Goal: Task Accomplishment & Management: Use online tool/utility

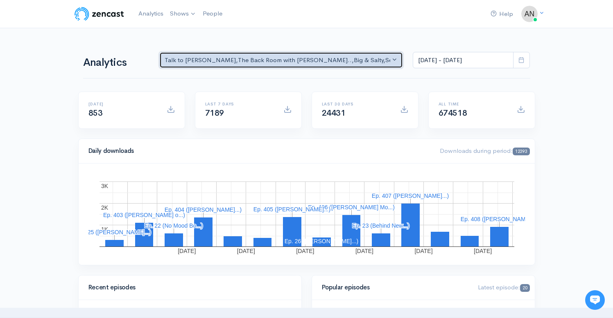
click at [301, 59] on div "Talk to Allison , The Back Room with Andy O... , Big & Salty , Serial Tales - J…" at bounding box center [278, 60] width 226 height 9
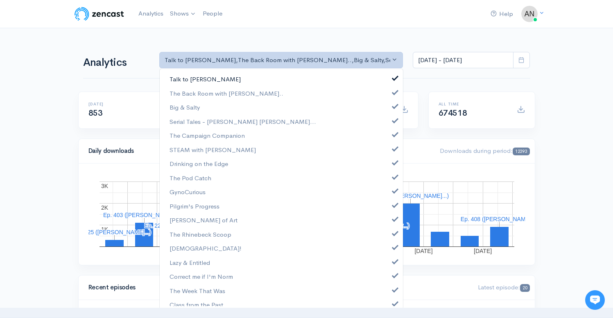
click at [391, 79] on link "Talk to [PERSON_NAME]" at bounding box center [281, 79] width 243 height 14
select select "10316"
click at [391, 106] on link "Big & Salty" at bounding box center [281, 107] width 243 height 14
click at [389, 124] on link "Serial Tales - [PERSON_NAME] [PERSON_NAME]..." at bounding box center [281, 122] width 243 height 14
click at [389, 138] on link "The Campaign Companion" at bounding box center [281, 136] width 243 height 14
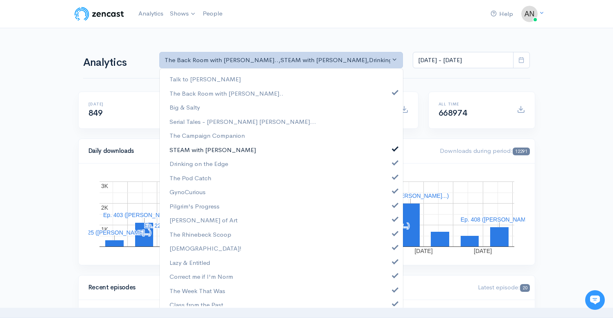
click at [389, 153] on link "STEAM with [PERSON_NAME]" at bounding box center [281, 150] width 243 height 14
click at [393, 163] on span at bounding box center [394, 162] width 3 height 6
click at [393, 176] on span at bounding box center [394, 176] width 3 height 6
click at [388, 195] on link "GynoCurious" at bounding box center [281, 192] width 243 height 14
click at [388, 208] on link "Pilgrim's Progress" at bounding box center [281, 206] width 243 height 14
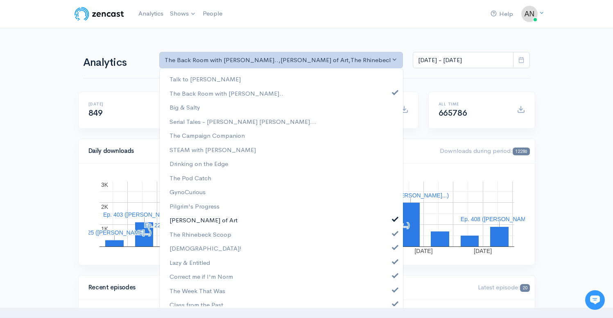
click at [393, 218] on span at bounding box center [394, 218] width 3 height 6
click at [388, 229] on link "The Rhinebeck Scoop" at bounding box center [281, 235] width 243 height 14
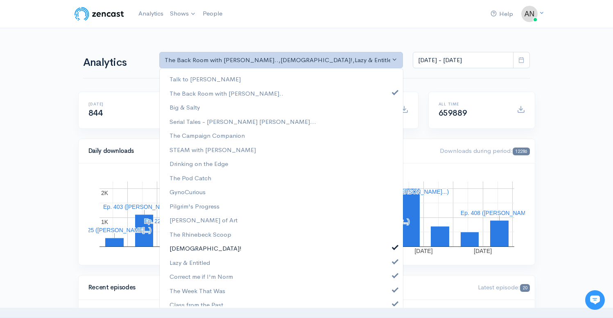
click at [393, 245] on span at bounding box center [394, 247] width 3 height 6
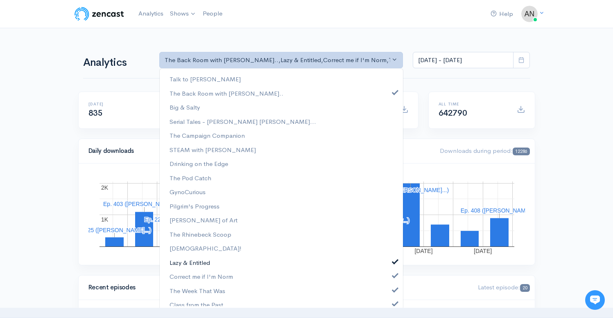
click at [386, 263] on link "Lazy & Entitled" at bounding box center [281, 263] width 243 height 14
click at [393, 276] on span at bounding box center [394, 275] width 3 height 6
click at [393, 290] on span at bounding box center [394, 289] width 3 height 6
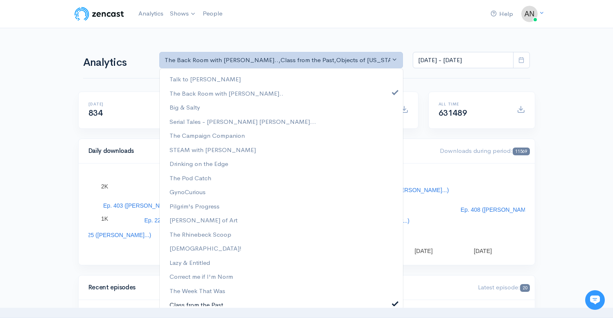
click at [393, 306] on span at bounding box center [394, 303] width 3 height 6
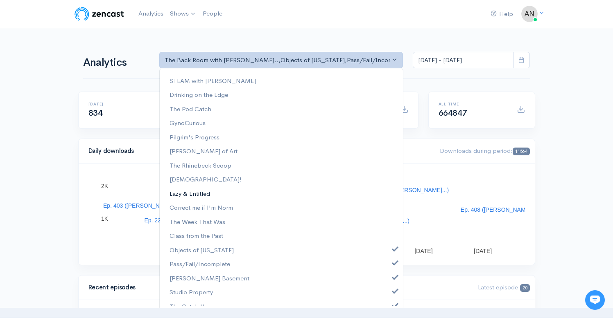
scroll to position [105, 0]
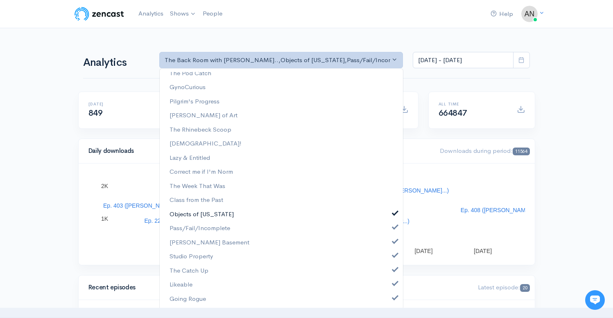
click at [393, 212] on span at bounding box center [394, 213] width 3 height 6
click at [387, 230] on link "Pass/Fail/Incomplete" at bounding box center [281, 228] width 243 height 14
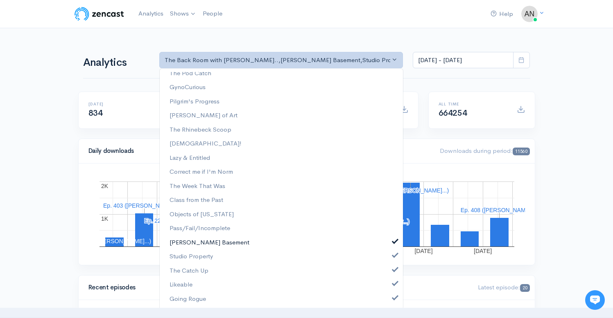
click at [393, 243] on span at bounding box center [394, 241] width 3 height 6
click at [393, 257] on span at bounding box center [394, 255] width 3 height 6
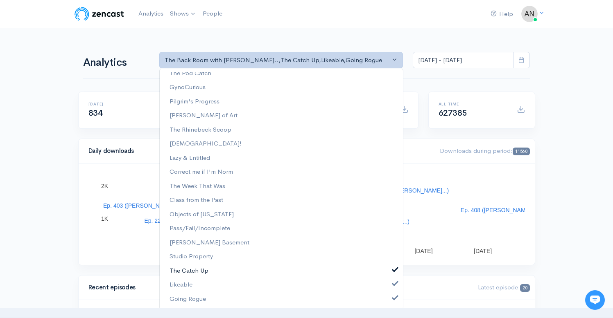
click at [388, 272] on link "The Catch Up" at bounding box center [281, 271] width 243 height 14
click at [393, 285] on span at bounding box center [394, 283] width 3 height 6
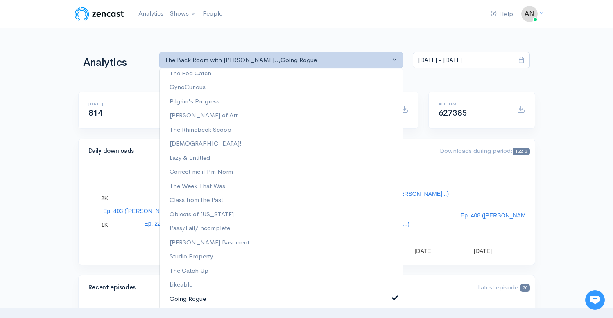
click at [393, 296] on span at bounding box center [394, 297] width 3 height 6
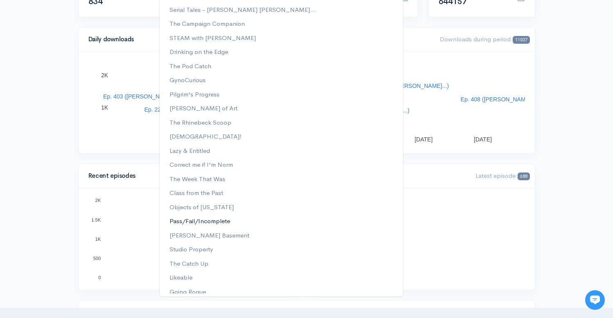
scroll to position [0, 0]
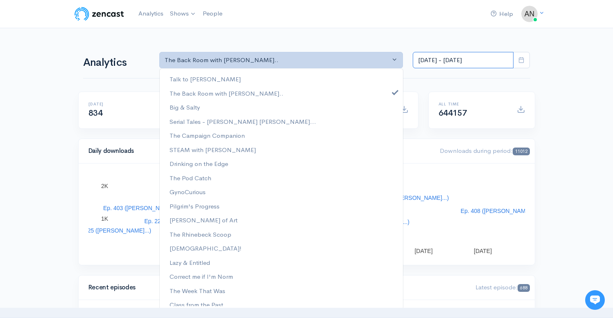
click at [470, 68] on input "[DATE] - [DATE]" at bounding box center [463, 60] width 101 height 17
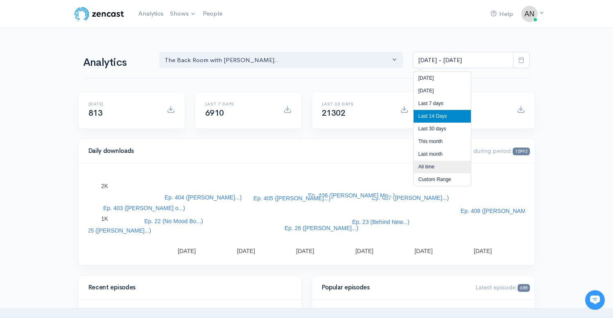
click at [430, 166] on li "All time" at bounding box center [441, 167] width 57 height 13
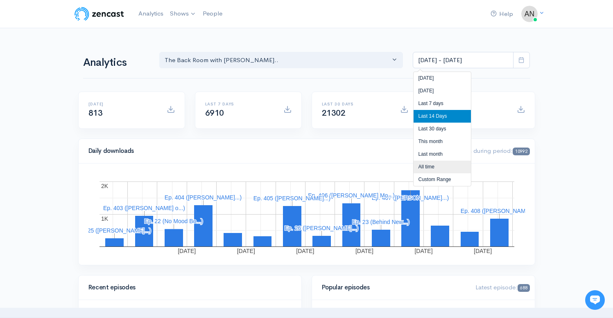
type input "[DATE] - [DATE]"
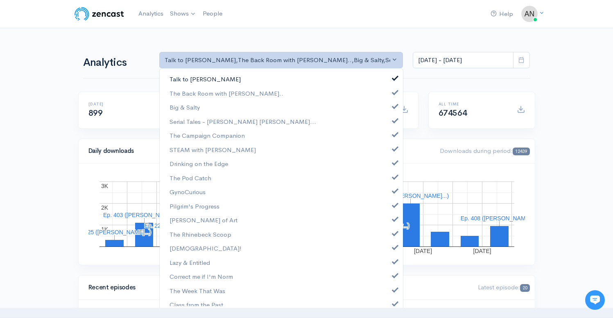
click at [393, 77] on span at bounding box center [394, 77] width 3 height 6
select select "10316"
click at [393, 107] on span at bounding box center [394, 105] width 3 height 6
click at [389, 124] on link "Serial Tales - [PERSON_NAME] [PERSON_NAME]..." at bounding box center [281, 122] width 243 height 14
click at [393, 137] on span at bounding box center [394, 134] width 3 height 6
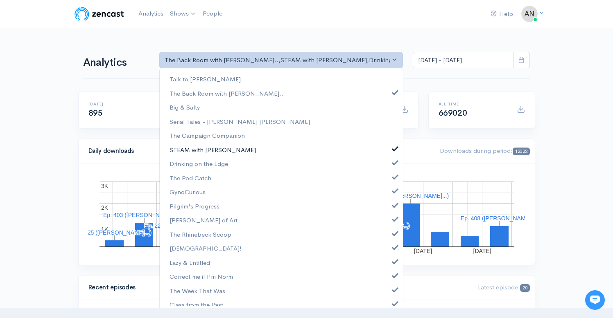
click at [389, 152] on link "STEAM with [PERSON_NAME]" at bounding box center [281, 150] width 243 height 14
click at [393, 163] on span at bounding box center [394, 162] width 3 height 6
click at [393, 179] on span at bounding box center [394, 176] width 3 height 6
click at [393, 192] on span at bounding box center [394, 190] width 3 height 6
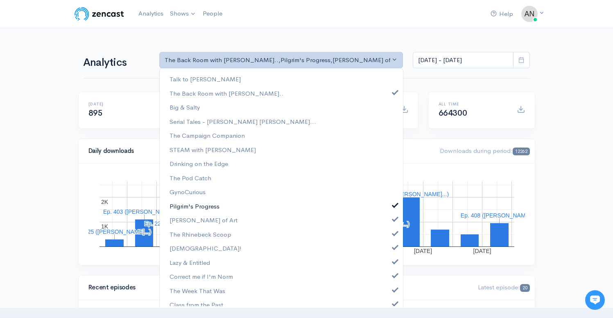
click at [393, 204] on span at bounding box center [394, 204] width 3 height 6
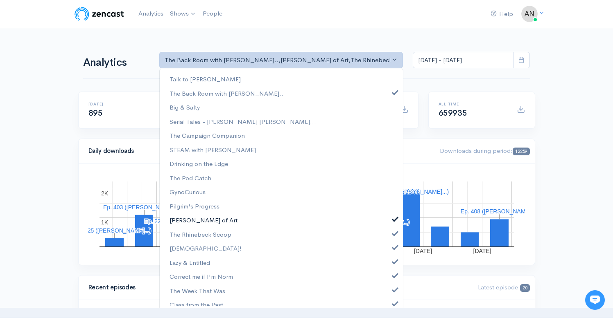
click at [393, 221] on span at bounding box center [394, 218] width 3 height 6
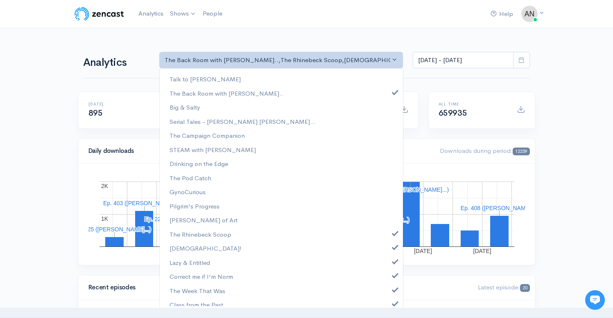
click at [262, 315] on nav at bounding box center [306, 313] width 613 height 10
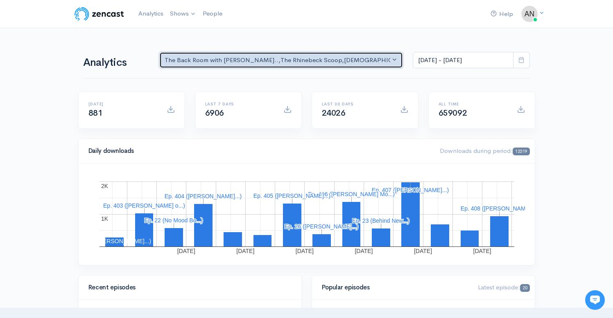
click at [347, 64] on div "The Back Room with [PERSON_NAME].. , The Rhinebeck Scoop , JewToo! , Lazy & Ent…" at bounding box center [278, 60] width 226 height 9
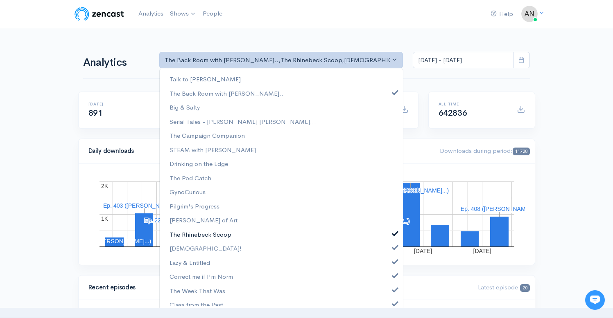
click at [393, 235] on span at bounding box center [394, 233] width 3 height 6
click at [393, 247] on span at bounding box center [394, 247] width 3 height 6
click at [389, 264] on link "Lazy & Entitled" at bounding box center [281, 263] width 243 height 14
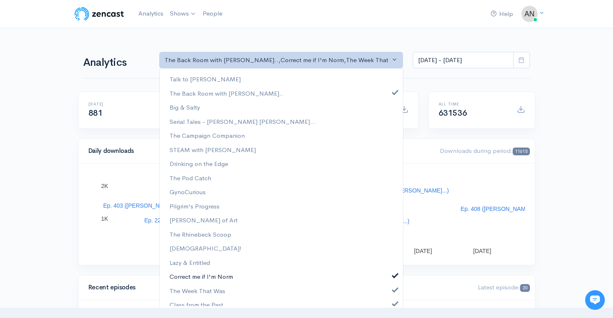
click at [393, 274] on span at bounding box center [394, 275] width 3 height 6
click at [389, 292] on link "The Week That Was" at bounding box center [281, 291] width 243 height 14
click at [393, 303] on span at bounding box center [394, 303] width 3 height 6
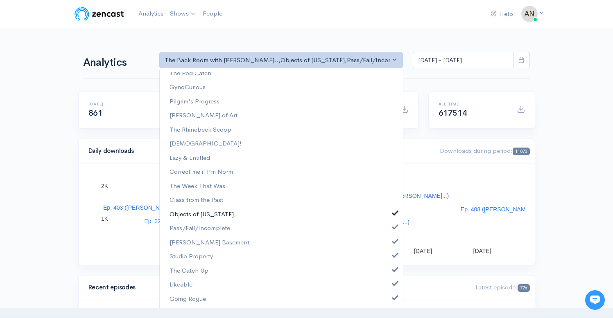
click at [393, 214] on span at bounding box center [394, 213] width 3 height 6
click at [388, 224] on link "Pass/Fail/Incomplete" at bounding box center [281, 228] width 243 height 14
click at [388, 246] on link "[PERSON_NAME] Basement" at bounding box center [281, 243] width 243 height 14
click at [393, 256] on span at bounding box center [394, 255] width 3 height 6
click at [393, 271] on span at bounding box center [394, 269] width 3 height 6
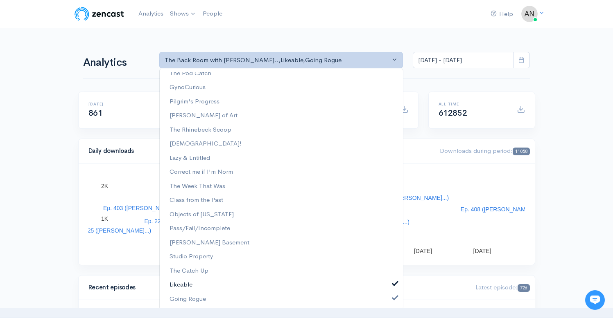
click at [393, 286] on span at bounding box center [394, 283] width 3 height 6
click at [393, 300] on span at bounding box center [394, 297] width 3 height 6
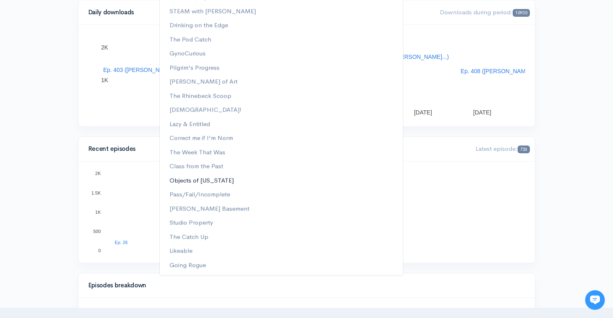
scroll to position [0, 0]
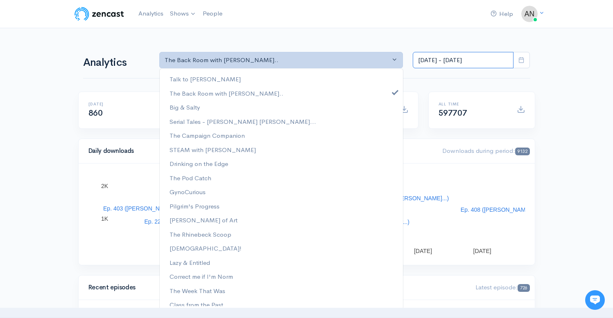
click at [472, 62] on input "[DATE] - [DATE]" at bounding box center [463, 60] width 101 height 17
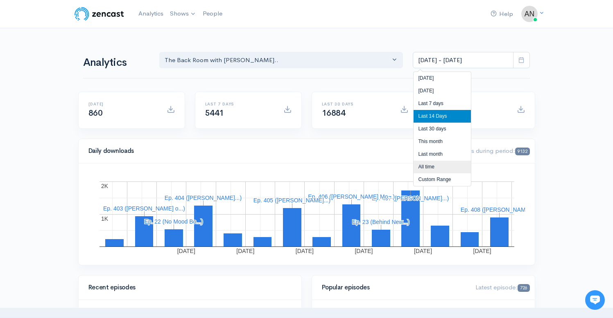
click at [431, 165] on li "All time" at bounding box center [441, 167] width 57 height 13
type input "[DATE] - [DATE]"
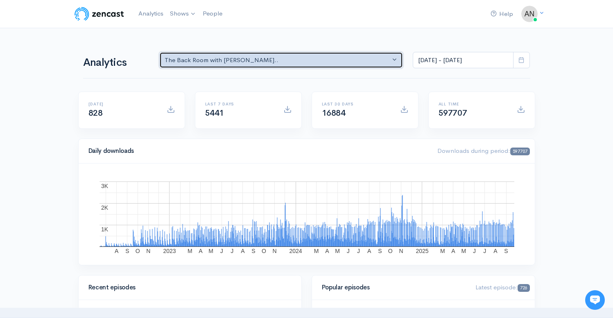
click at [341, 61] on div "The Back Room with [PERSON_NAME].." at bounding box center [278, 60] width 226 height 9
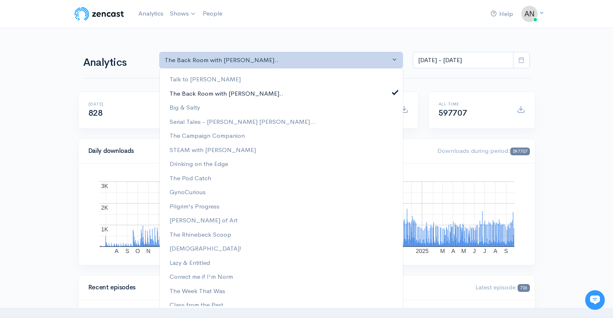
click at [393, 91] on span at bounding box center [394, 91] width 3 height 6
select select "analytics podcast selector"
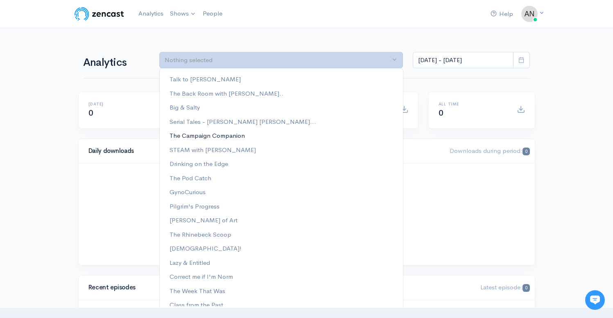
scroll to position [105, 0]
